Goal: Information Seeking & Learning: Learn about a topic

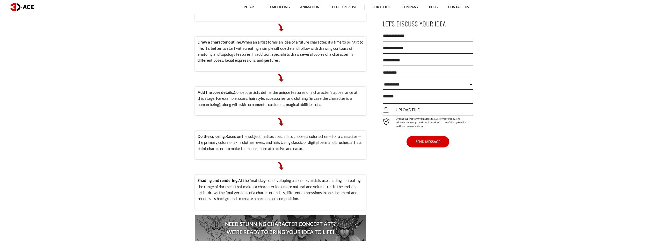
scroll to position [674, 0]
click at [279, 117] on img at bounding box center [281, 121] width 8 height 8
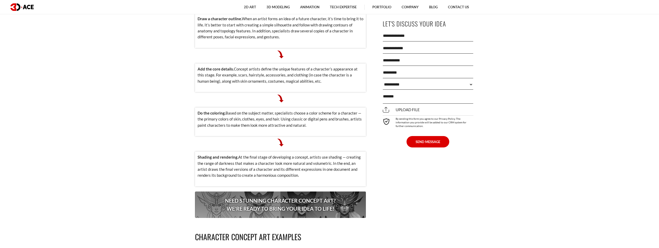
scroll to position [777, 0]
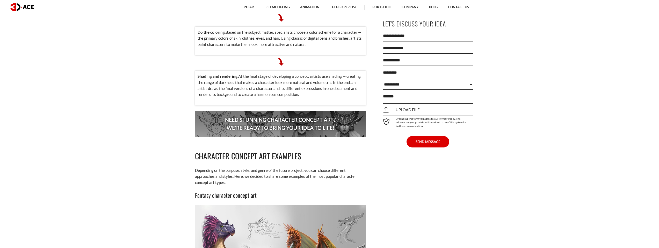
click at [248, 111] on p "Need stunning character concept art? We’re ready to bring your idea to life!" at bounding box center [280, 124] width 171 height 26
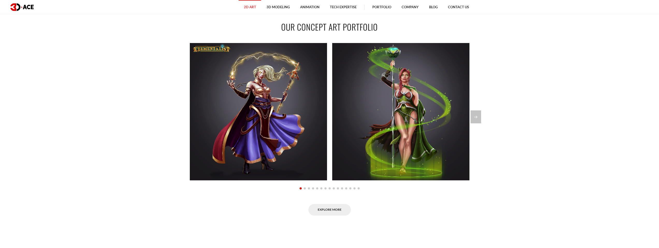
scroll to position [415, 0]
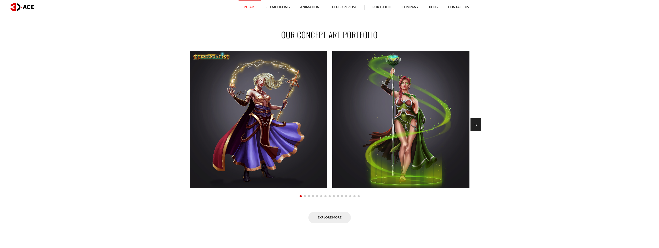
click at [480, 125] on div "Next slide" at bounding box center [476, 124] width 11 height 13
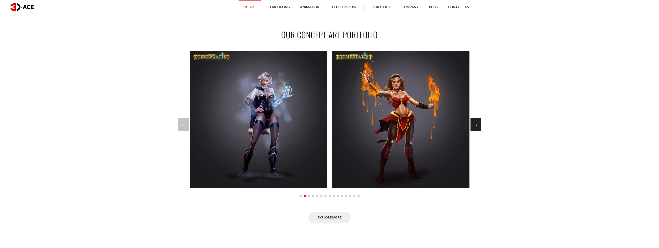
click at [480, 125] on div "Next slide" at bounding box center [476, 124] width 11 height 13
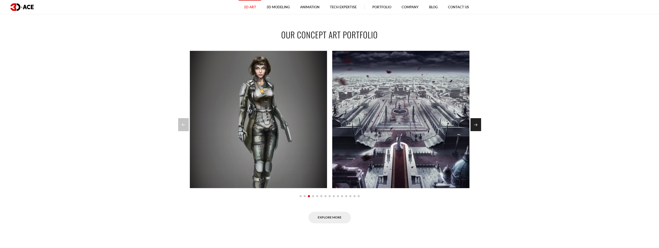
click at [480, 125] on div "Next slide" at bounding box center [476, 124] width 11 height 13
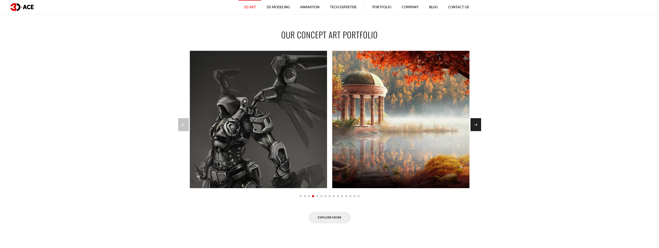
click at [476, 124] on div "Next slide" at bounding box center [476, 124] width 11 height 13
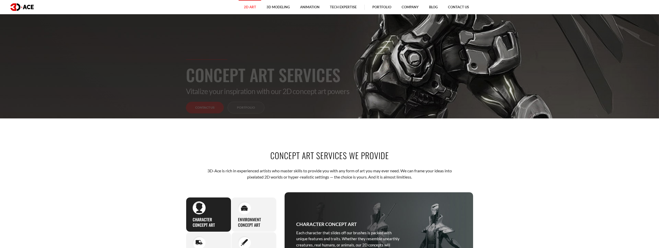
scroll to position [0, 0]
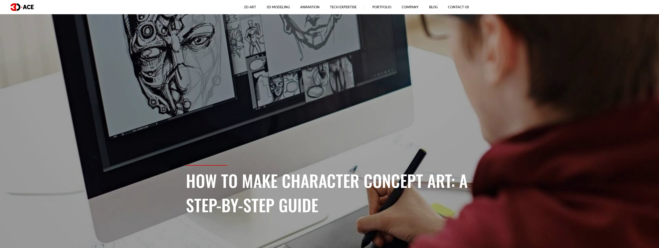
scroll to position [26, 0]
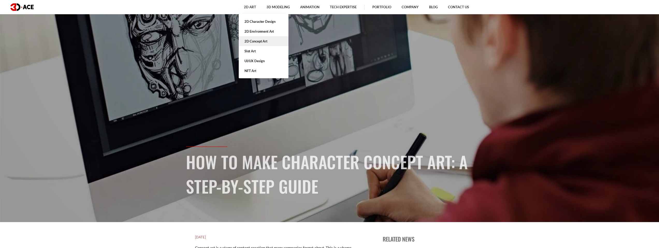
click at [263, 41] on link "2D Concept Art" at bounding box center [264, 41] width 50 height 10
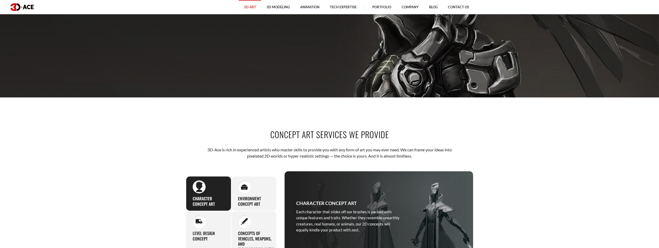
scroll to position [207, 0]
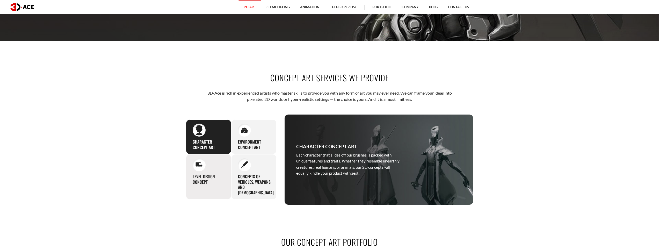
click at [198, 182] on h3 "Level Design Concept" at bounding box center [209, 179] width 32 height 11
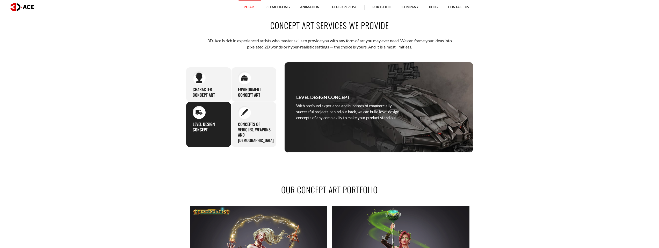
scroll to position [259, 0]
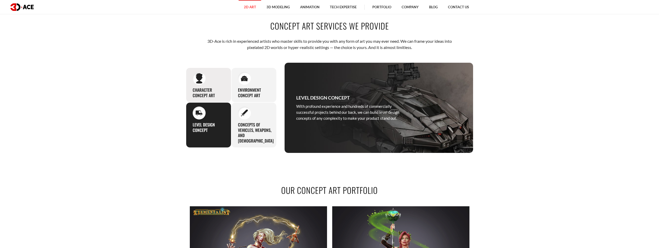
click at [213, 91] on h3 "Character concept art" at bounding box center [209, 92] width 32 height 11
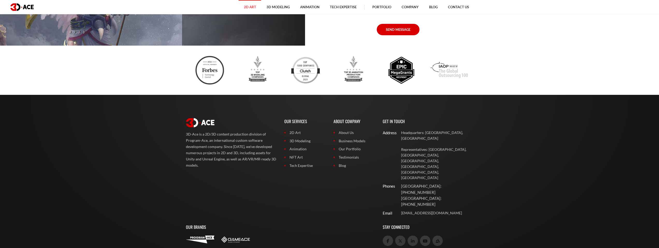
scroll to position [1876, 0]
